Goal: Find specific page/section: Find specific page/section

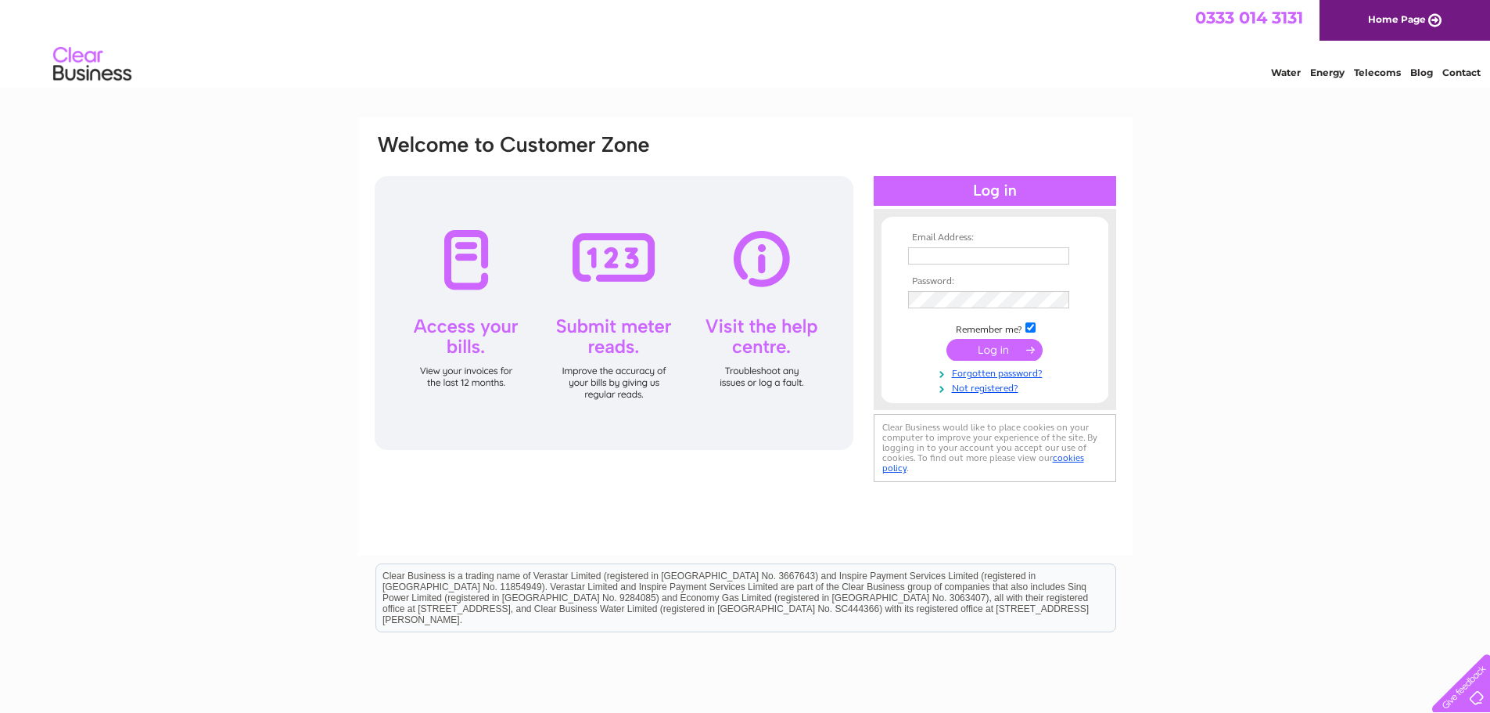
type input "alansautorepairs1@hotmail.com"
click at [964, 346] on input "submit" at bounding box center [994, 350] width 96 height 22
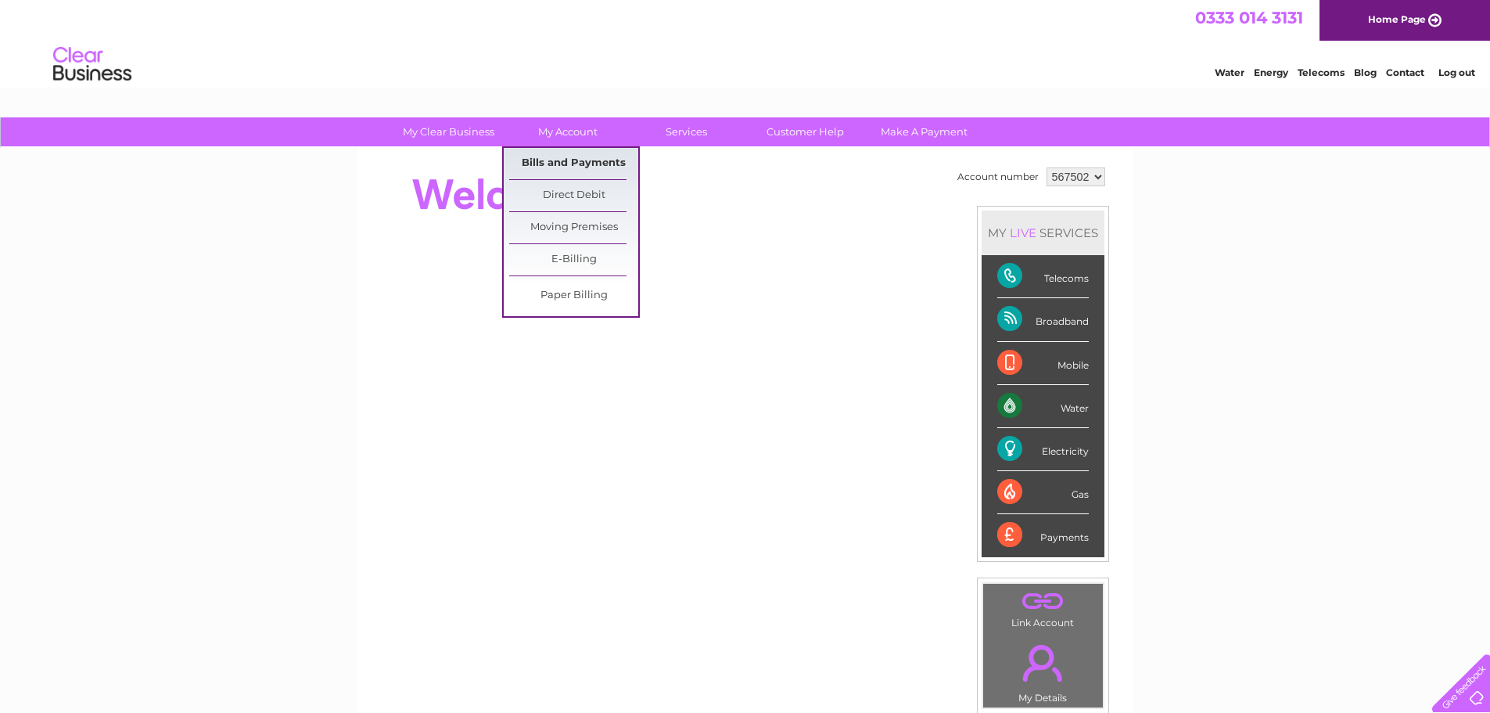
click at [560, 165] on link "Bills and Payments" at bounding box center [573, 163] width 129 height 31
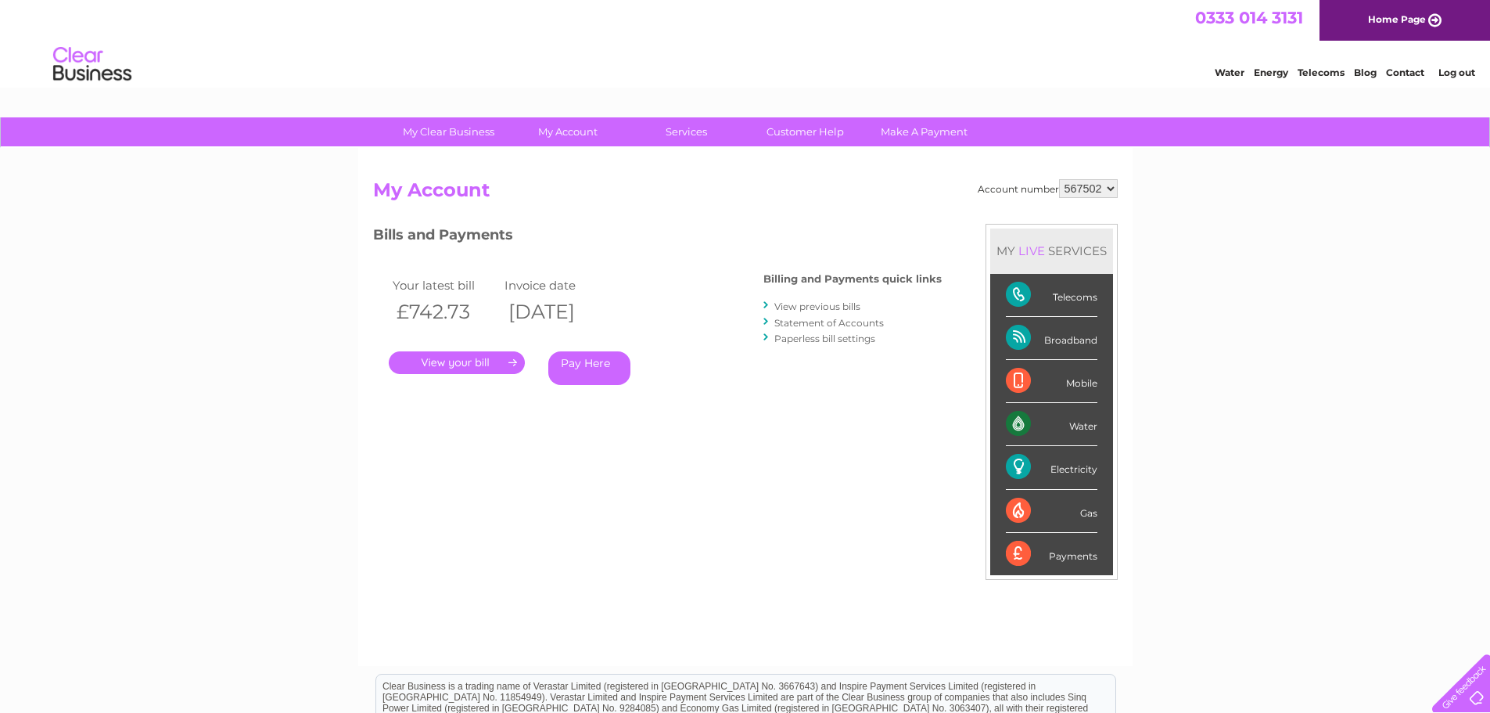
click at [499, 359] on link "." at bounding box center [457, 362] width 136 height 23
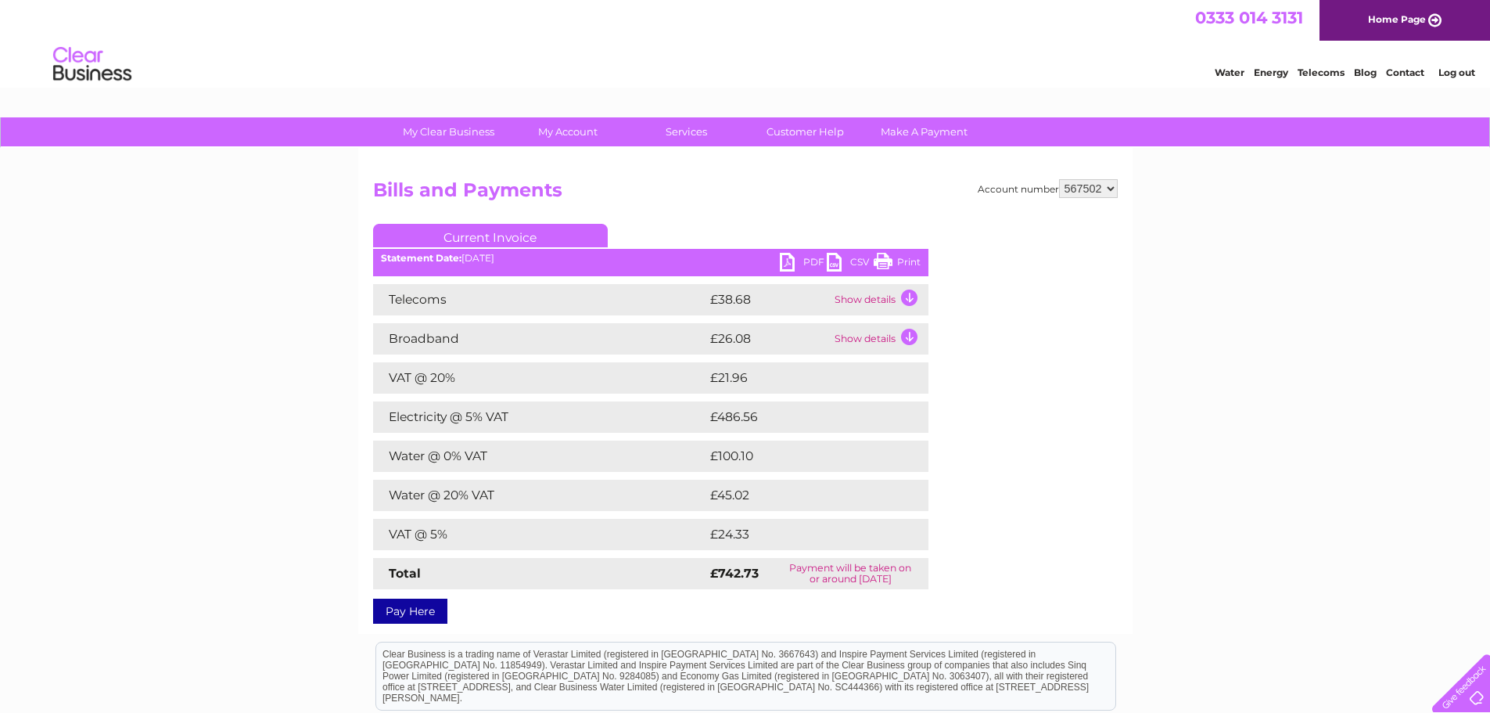
click at [899, 262] on link "Print" at bounding box center [897, 264] width 47 height 23
